Goal: Task Accomplishment & Management: Use online tool/utility

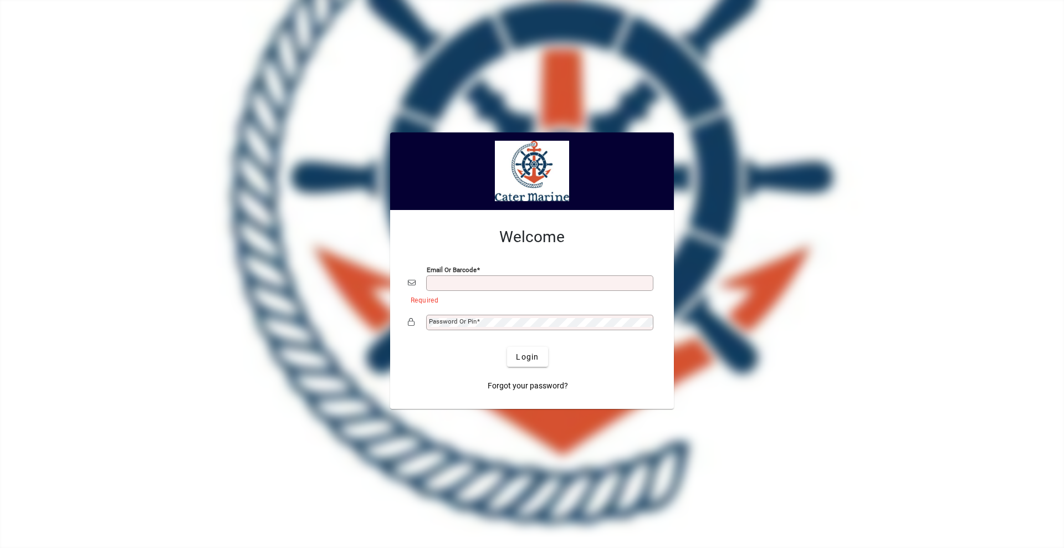
click at [451, 282] on input "Email or Barcode" at bounding box center [541, 283] width 224 height 9
type input "**********"
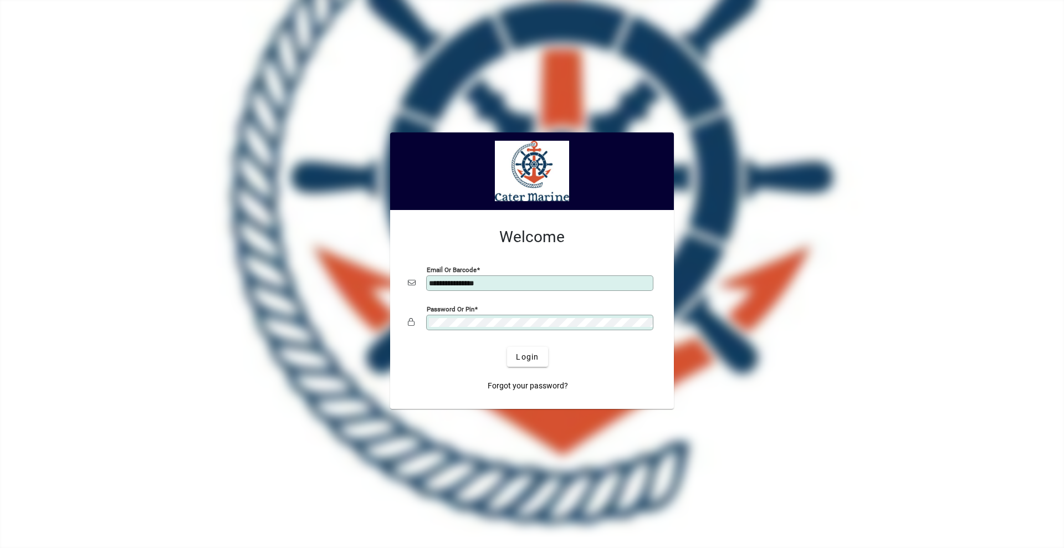
click at [507, 347] on button "Login" at bounding box center [527, 357] width 40 height 20
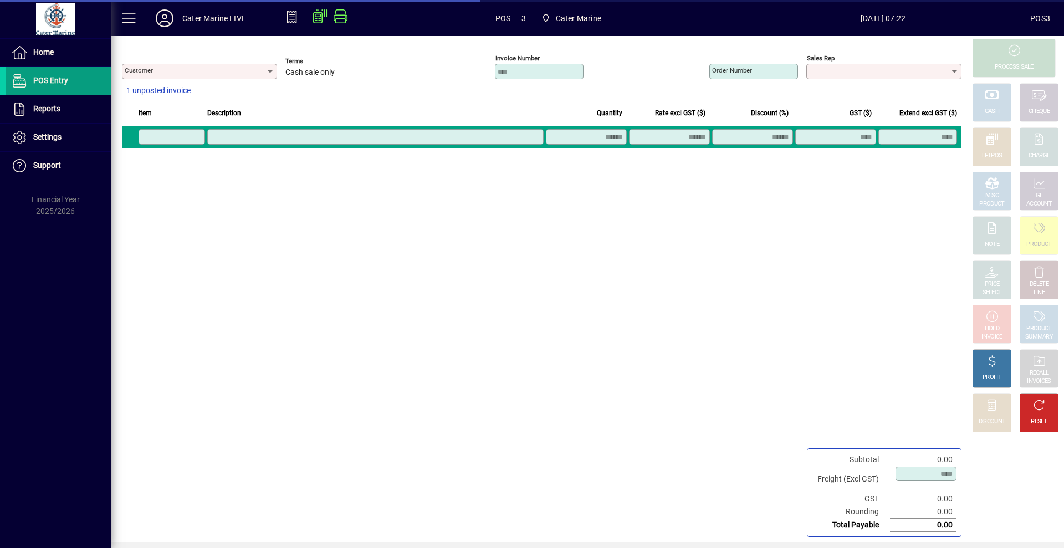
type input "**********"
